Goal: Find specific page/section: Find specific page/section

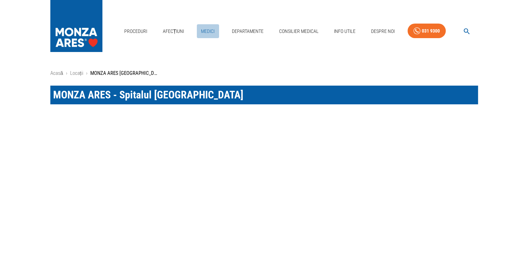
click at [210, 32] on link "Medici" at bounding box center [208, 31] width 22 height 14
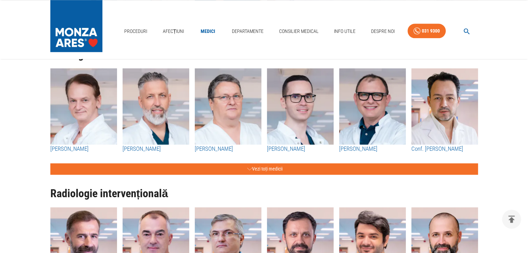
scroll to position [729, 0]
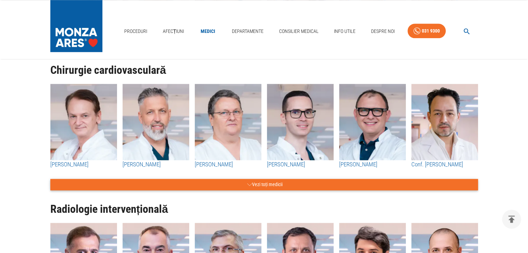
click at [250, 183] on icon "button" at bounding box center [249, 184] width 5 height 9
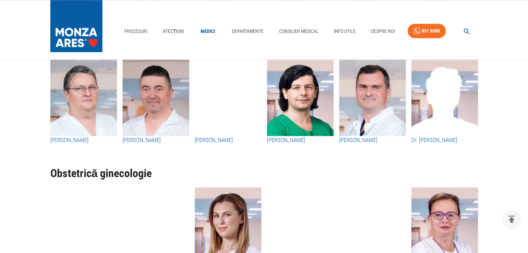
scroll to position [1139, 0]
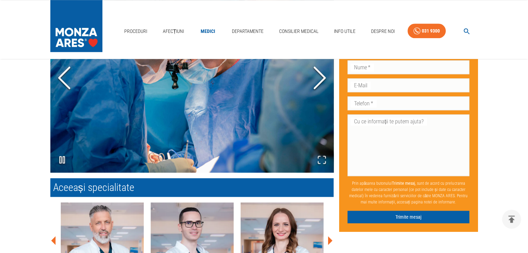
scroll to position [740, 0]
